Goal: Task Accomplishment & Management: Manage account settings

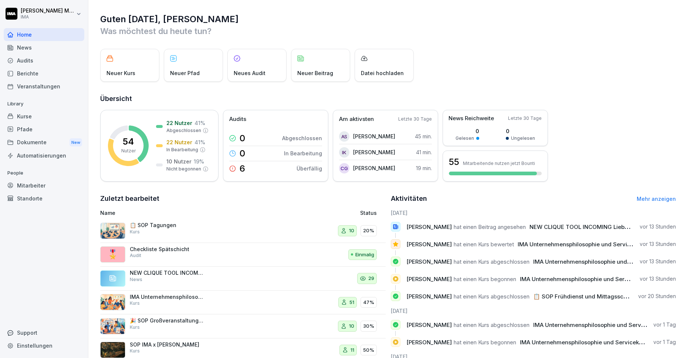
click at [36, 84] on div "Veranstaltungen" at bounding box center [44, 86] width 81 height 13
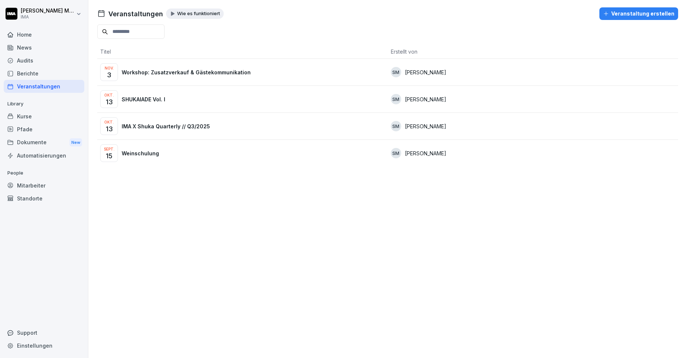
click at [153, 123] on p "IMA X Shuka Quarterly // Q3/2025" at bounding box center [166, 126] width 88 height 8
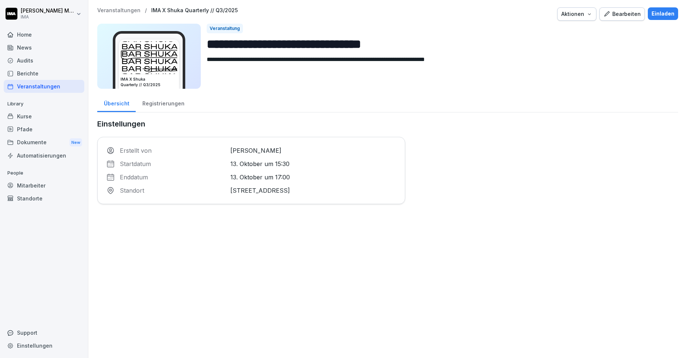
click at [18, 34] on div "Home" at bounding box center [44, 34] width 81 height 13
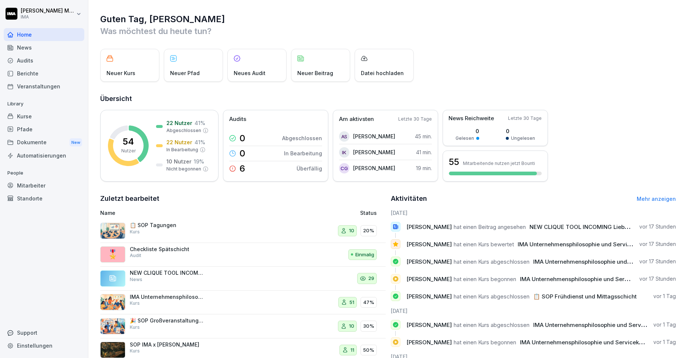
click at [30, 119] on div "Kurse" at bounding box center [44, 116] width 81 height 13
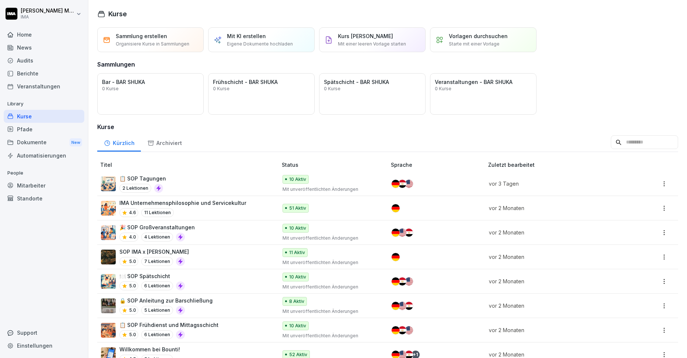
click at [190, 181] on div "📋 SOP Tagungen 2 Lektionen" at bounding box center [185, 183] width 169 height 18
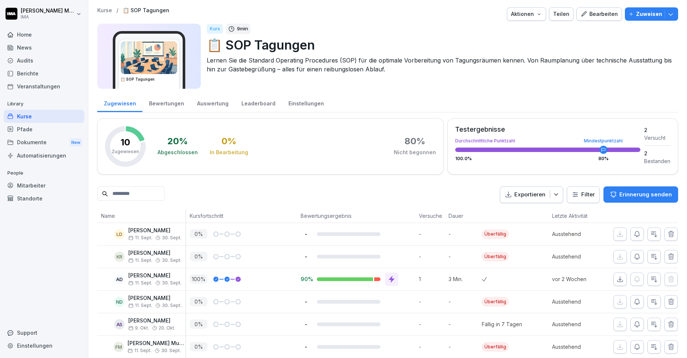
click at [636, 17] on p "Zuweisen" at bounding box center [649, 14] width 26 height 8
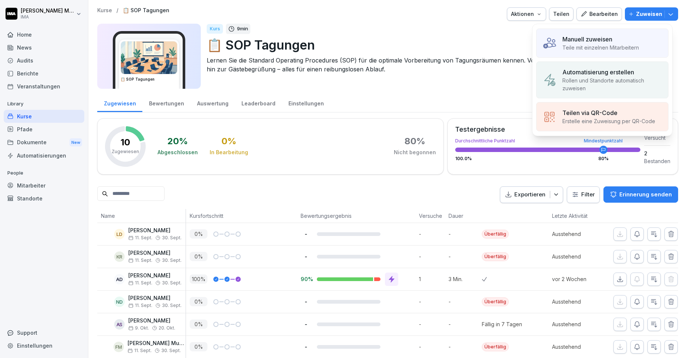
click at [588, 42] on p "Manuell zuweisen" at bounding box center [587, 39] width 50 height 9
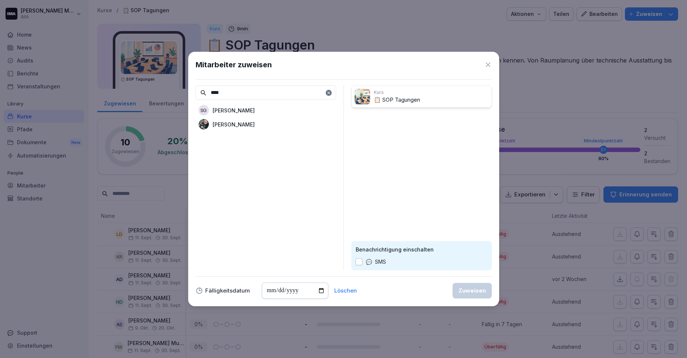
type input "****"
click at [248, 123] on p "[PERSON_NAME]" at bounding box center [234, 124] width 42 height 8
click at [485, 292] on button "Zuweisen" at bounding box center [471, 291] width 39 height 16
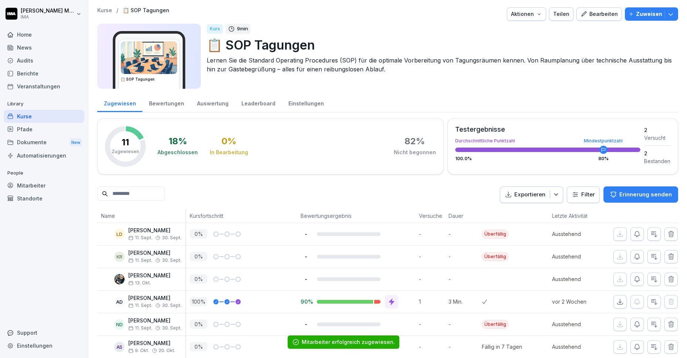
click at [108, 8] on p "Kurse" at bounding box center [104, 10] width 15 height 6
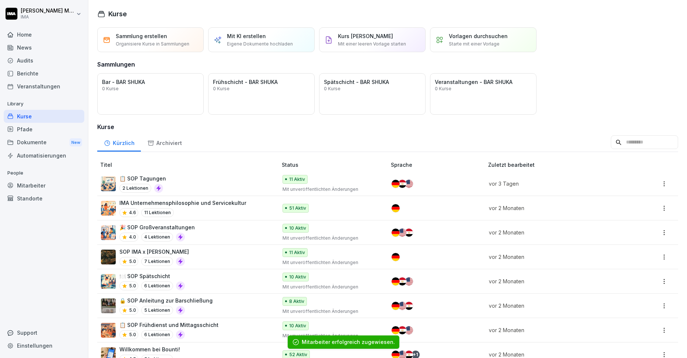
scroll to position [21, 0]
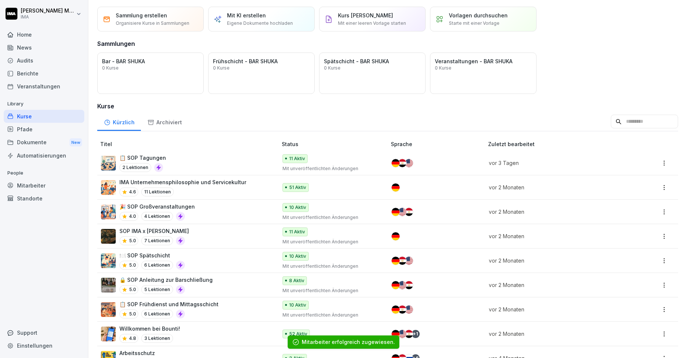
click at [225, 194] on div "4.6 11 Lektionen" at bounding box center [182, 191] width 127 height 9
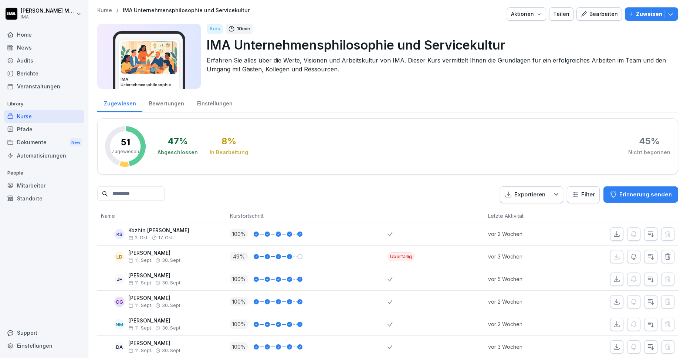
click at [645, 17] on p "Zuweisen" at bounding box center [649, 14] width 26 height 8
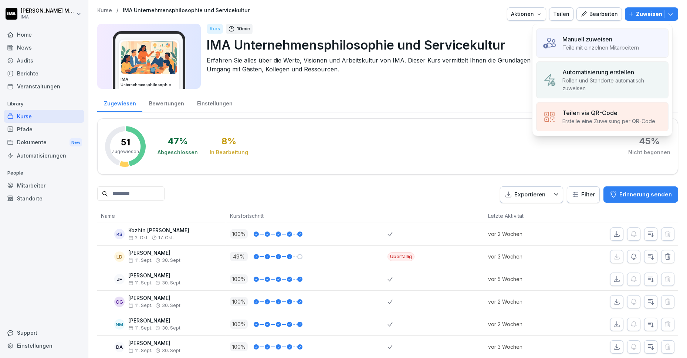
click at [602, 53] on div "Manuell zuweisen Teile mit einzelnen Mitarbeitern" at bounding box center [602, 42] width 132 height 29
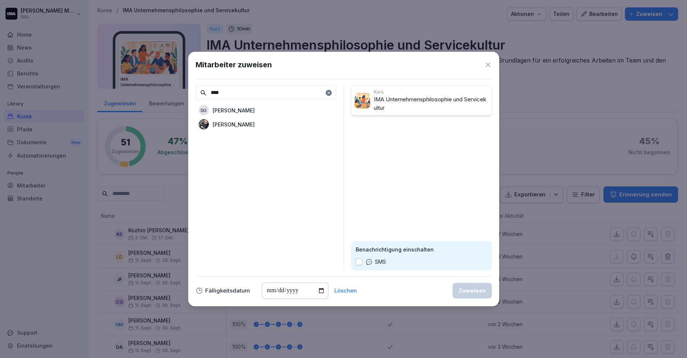
type input "****"
click at [243, 124] on p "[PERSON_NAME]" at bounding box center [234, 124] width 42 height 8
click at [482, 290] on div "Zuweisen" at bounding box center [471, 290] width 27 height 8
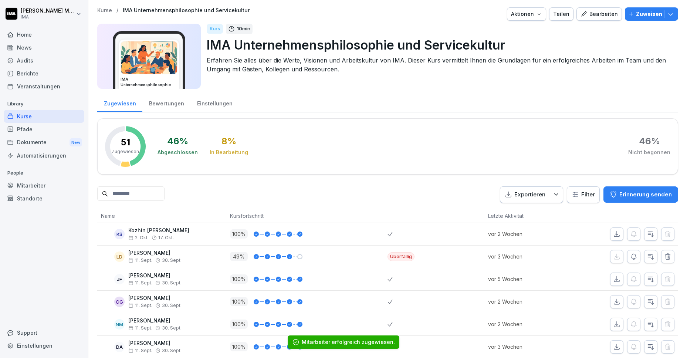
click at [102, 10] on p "Kurse" at bounding box center [104, 10] width 15 height 6
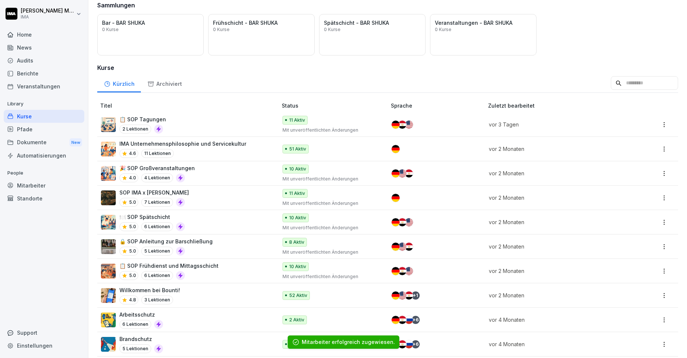
scroll to position [82, 0]
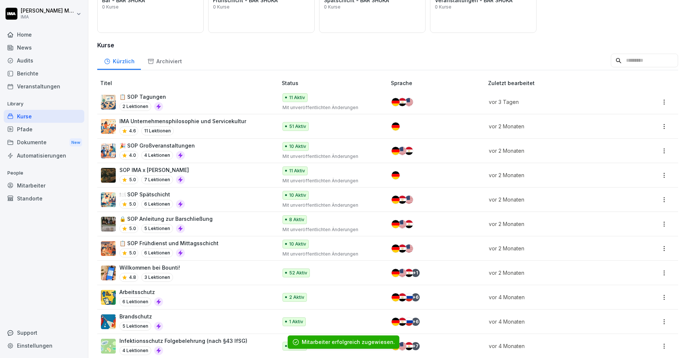
click at [223, 223] on div "🔒 SOP Anleitung zur Barschließung 5.0 5 Lektionen" at bounding box center [185, 224] width 169 height 18
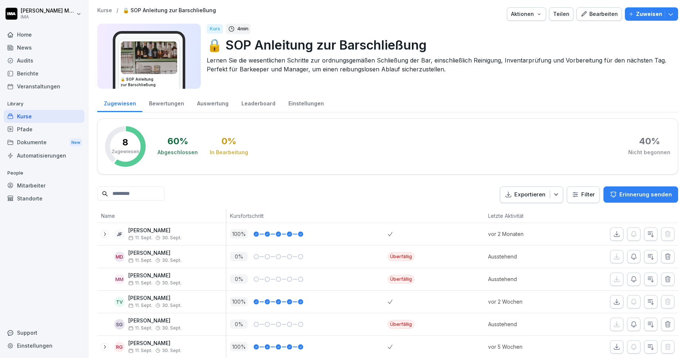
click at [644, 15] on p "Zuweisen" at bounding box center [649, 14] width 26 height 8
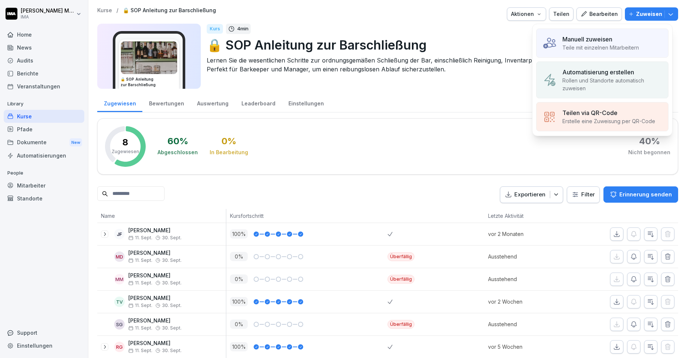
click at [587, 49] on p "Teile mit einzelnen Mitarbeitern" at bounding box center [600, 48] width 77 height 8
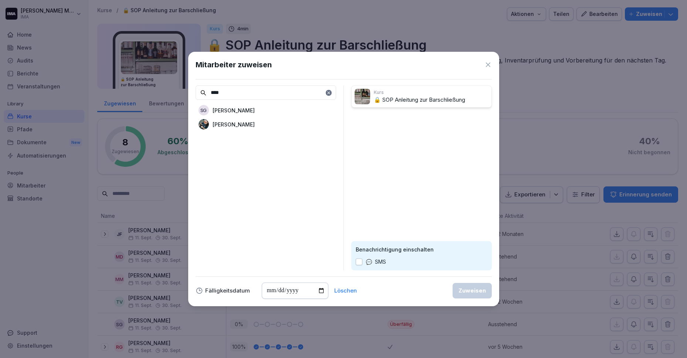
type input "****"
click at [256, 126] on div "[PERSON_NAME]" at bounding box center [266, 124] width 140 height 13
click at [485, 294] on div "Zuweisen" at bounding box center [471, 290] width 27 height 8
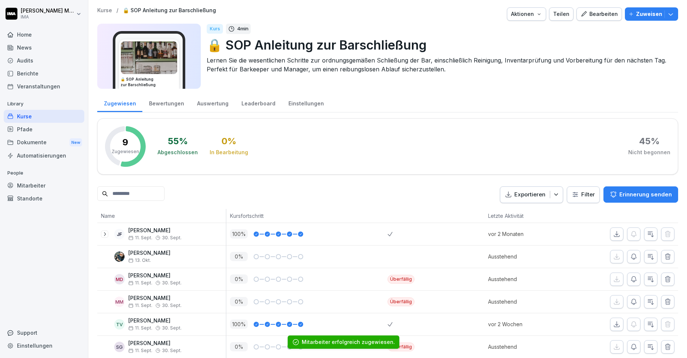
click at [105, 10] on p "Kurse" at bounding box center [104, 10] width 15 height 6
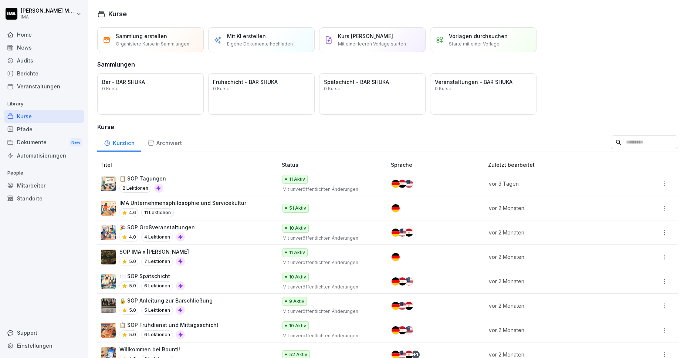
click at [29, 37] on div "Home" at bounding box center [44, 34] width 81 height 13
